Goal: Information Seeking & Learning: Find contact information

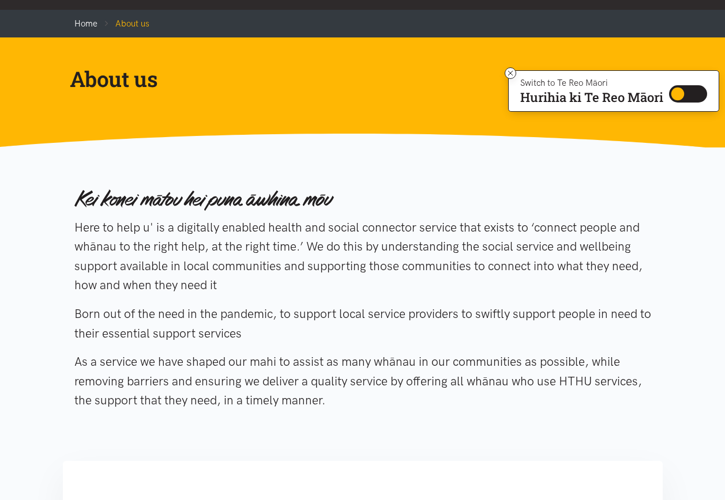
scroll to position [77, 0]
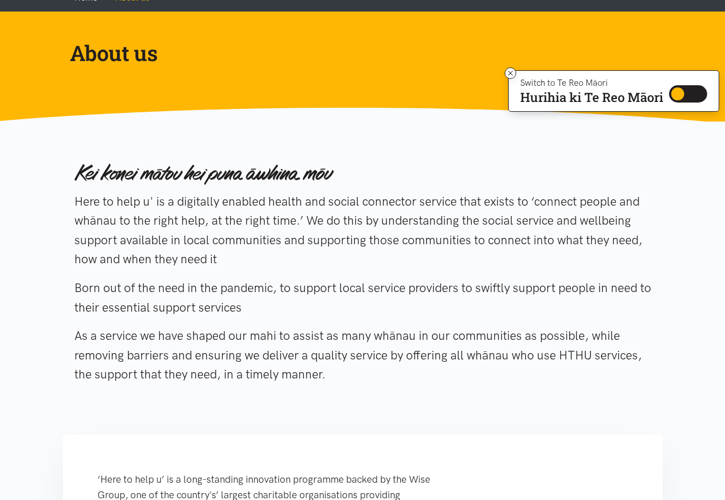
drag, startPoint x: 255, startPoint y: 263, endPoint x: 73, endPoint y: 198, distance: 192.9
click at [73, 198] on div "Here to help u' is a digitally enabled health and social connector service that…" at bounding box center [363, 275] width 600 height 251
drag, startPoint x: 73, startPoint y: 198, endPoint x: 361, endPoint y: 372, distance: 336.8
click at [361, 372] on div "Here to help u' is a digitally enabled health and social connector service that…" at bounding box center [363, 275] width 600 height 251
drag, startPoint x: 361, startPoint y: 372, endPoint x: 338, endPoint y: 374, distance: 23.7
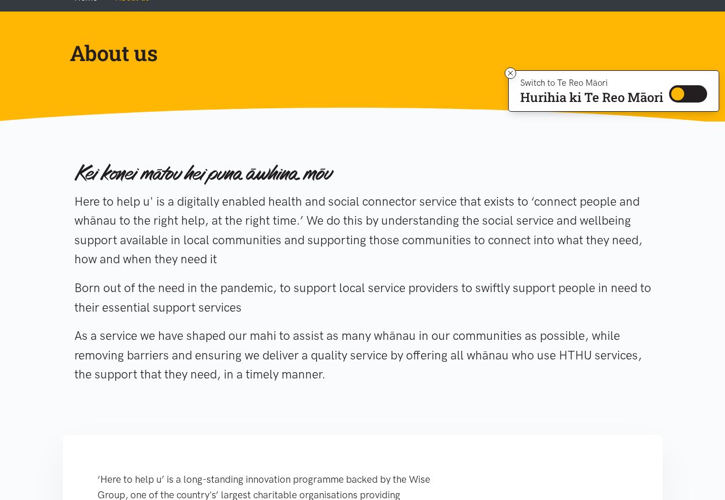
click at [340, 372] on p "As a service we have shaped our mahi to assist as many whānau in our communitie…" at bounding box center [362, 355] width 577 height 58
click at [332, 376] on p "As a service we have shaped our mahi to assist as many whānau in our communitie…" at bounding box center [362, 355] width 577 height 58
click at [551, 319] on div "Here to help u' is a digitally enabled health and social connector service that…" at bounding box center [362, 275] width 577 height 251
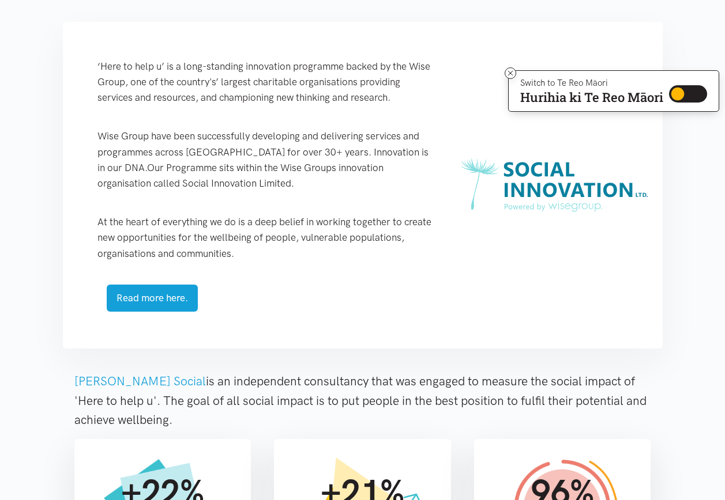
scroll to position [492, 0]
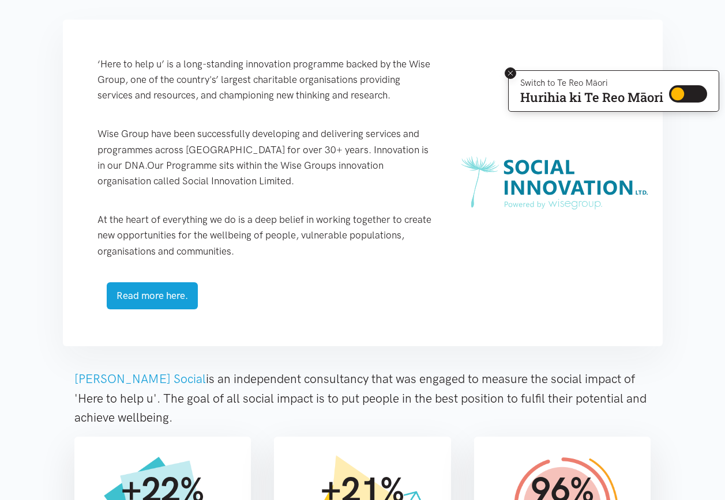
click at [510, 71] on icon at bounding box center [510, 73] width 5 height 5
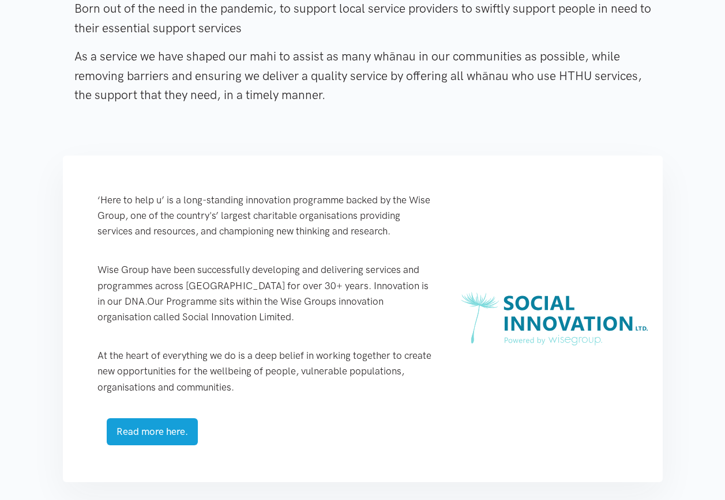
scroll to position [0, 0]
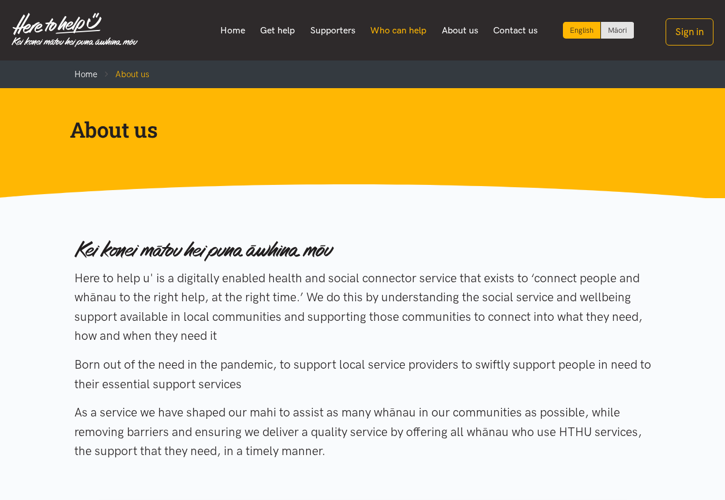
click at [397, 36] on link "Who can help" at bounding box center [398, 30] width 71 height 24
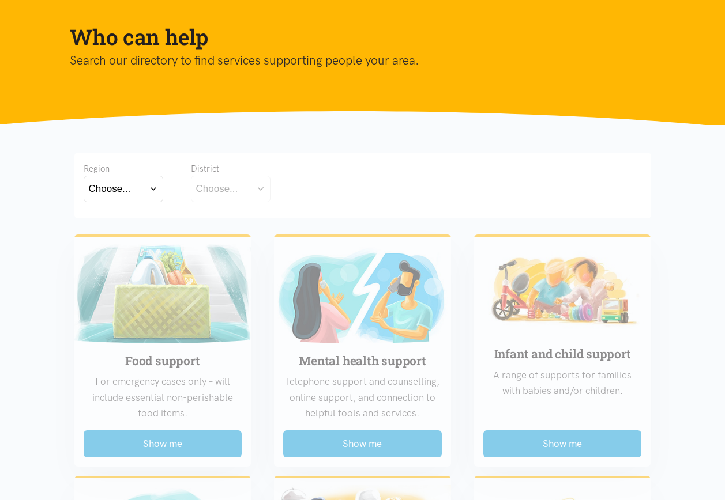
scroll to position [84, 0]
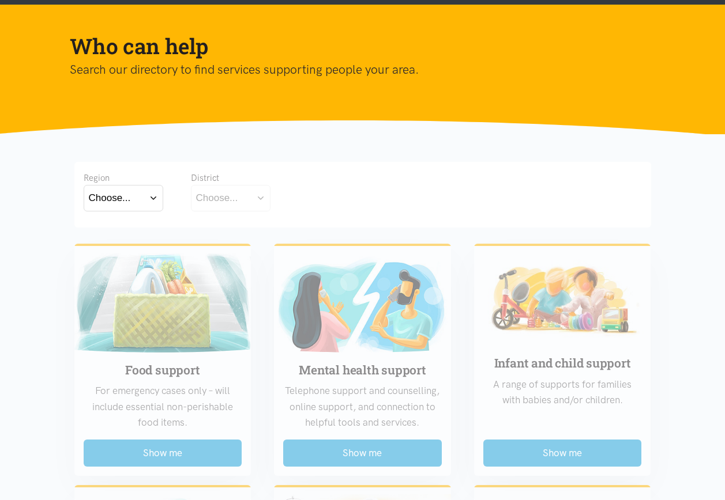
click at [129, 202] on div "Choose..." at bounding box center [110, 198] width 42 height 16
click at [125, 247] on label "[GEOGRAPHIC_DATA]" at bounding box center [123, 249] width 69 height 14
click at [0, 0] on input "[GEOGRAPHIC_DATA]" at bounding box center [0, 0] width 0 height 0
click at [228, 202] on div "Choose..." at bounding box center [217, 198] width 42 height 16
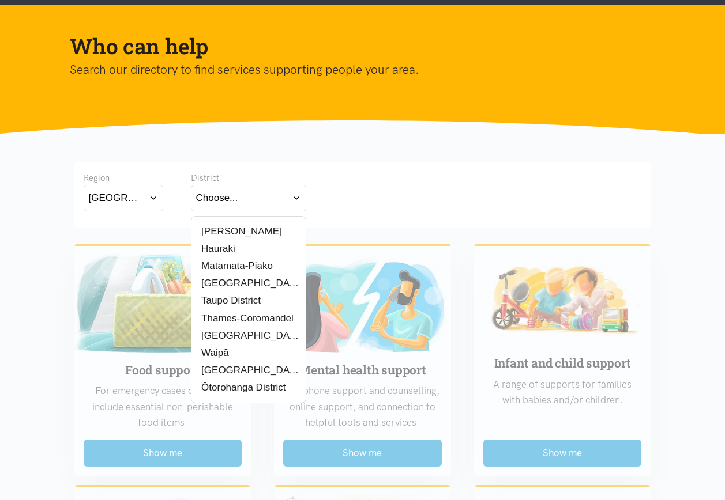
click at [369, 205] on div "Region [GEOGRAPHIC_DATA] Bay of [GEOGRAPHIC_DATA] [GEOGRAPHIC_DATA] District Ch…" at bounding box center [363, 192] width 558 height 43
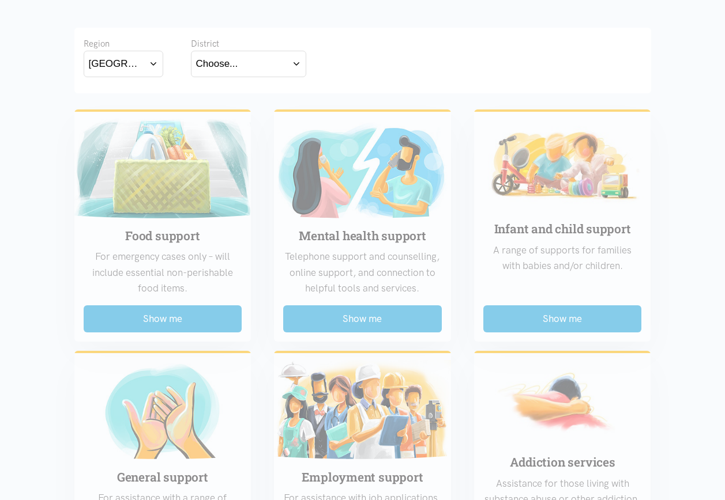
scroll to position [245, 0]
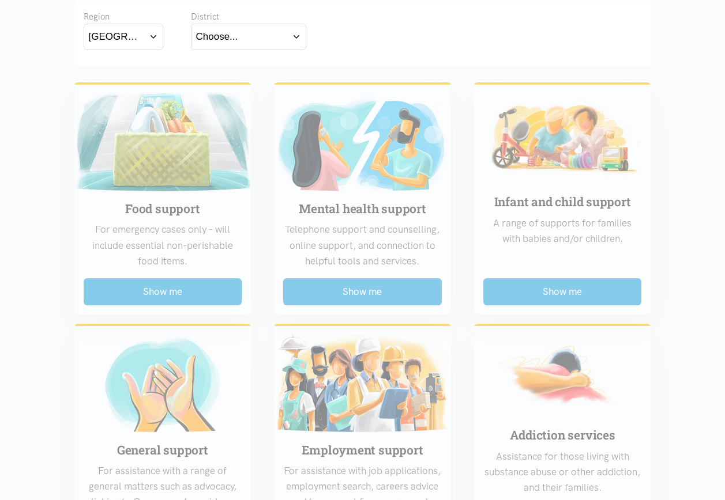
click at [264, 40] on button "Choose..." at bounding box center [248, 37] width 115 height 26
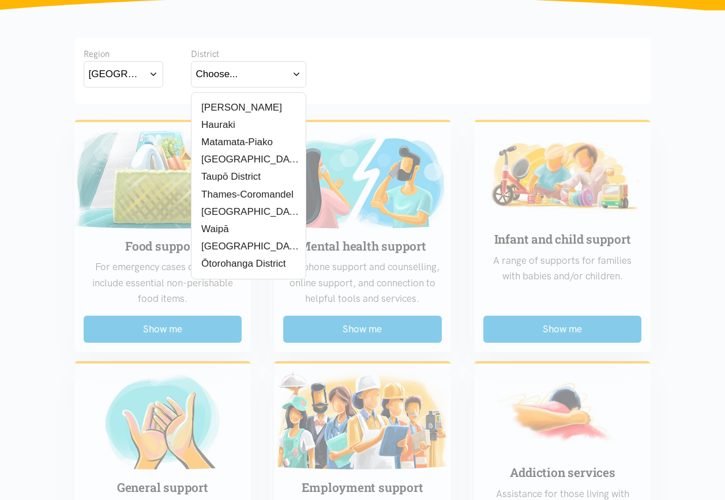
scroll to position [187, 0]
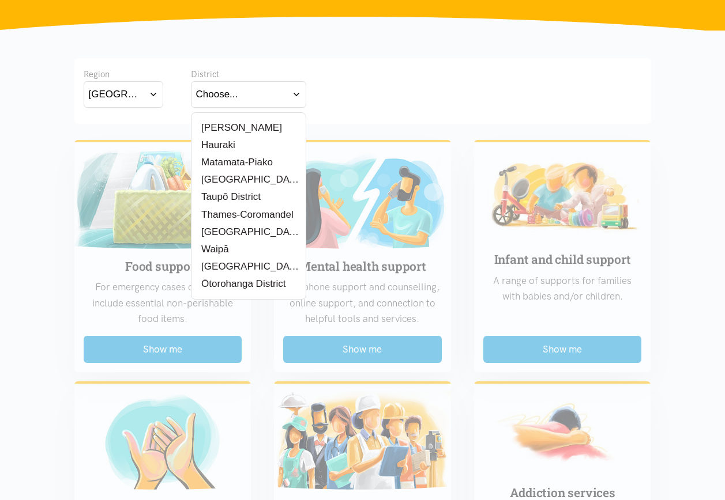
click at [238, 281] on label "Ōtorohanga District" at bounding box center [241, 284] width 90 height 14
click at [0, 0] on input "Ōtorohanga District" at bounding box center [0, 0] width 0 height 0
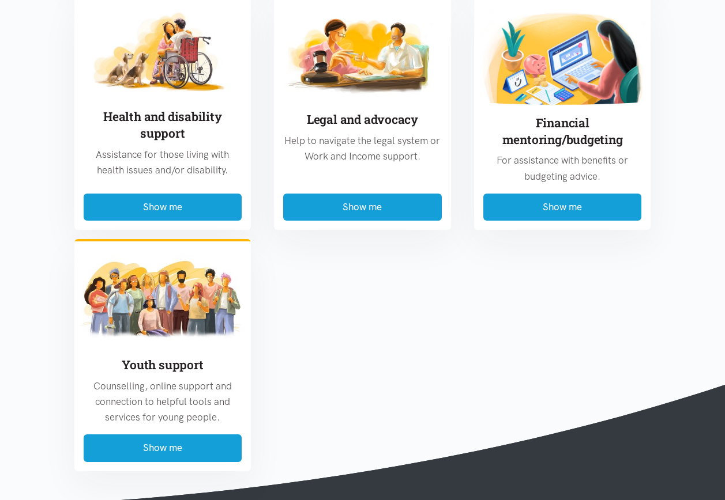
scroll to position [847, 0]
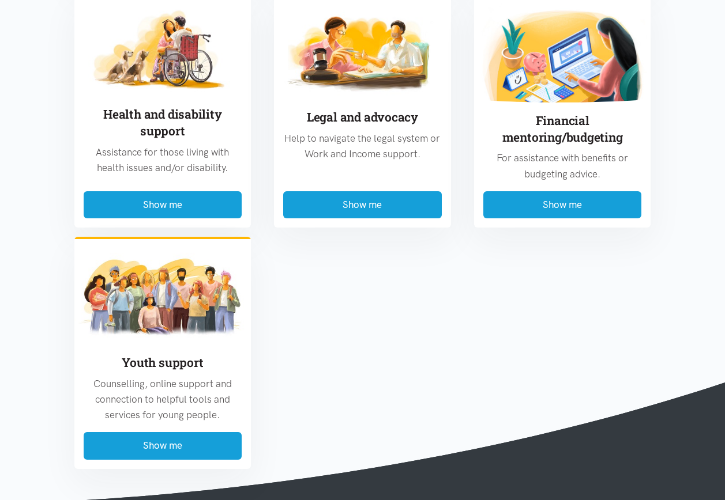
drag, startPoint x: 723, startPoint y: 312, endPoint x: 729, endPoint y: 268, distance: 44.2
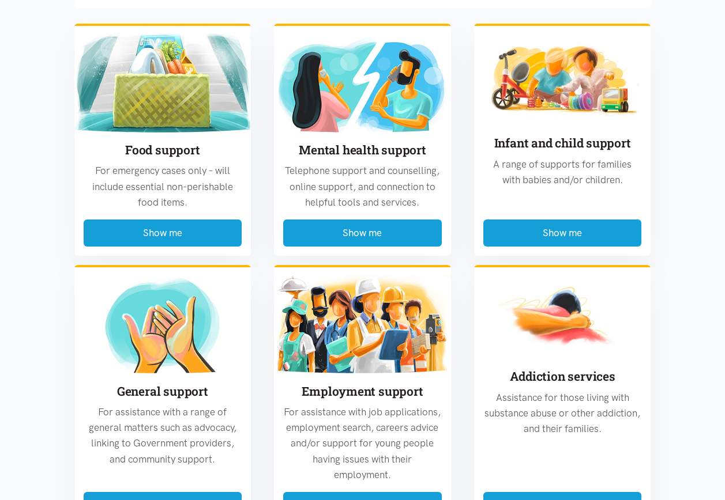
scroll to position [345, 0]
